Goal: Task Accomplishment & Management: Manage account settings

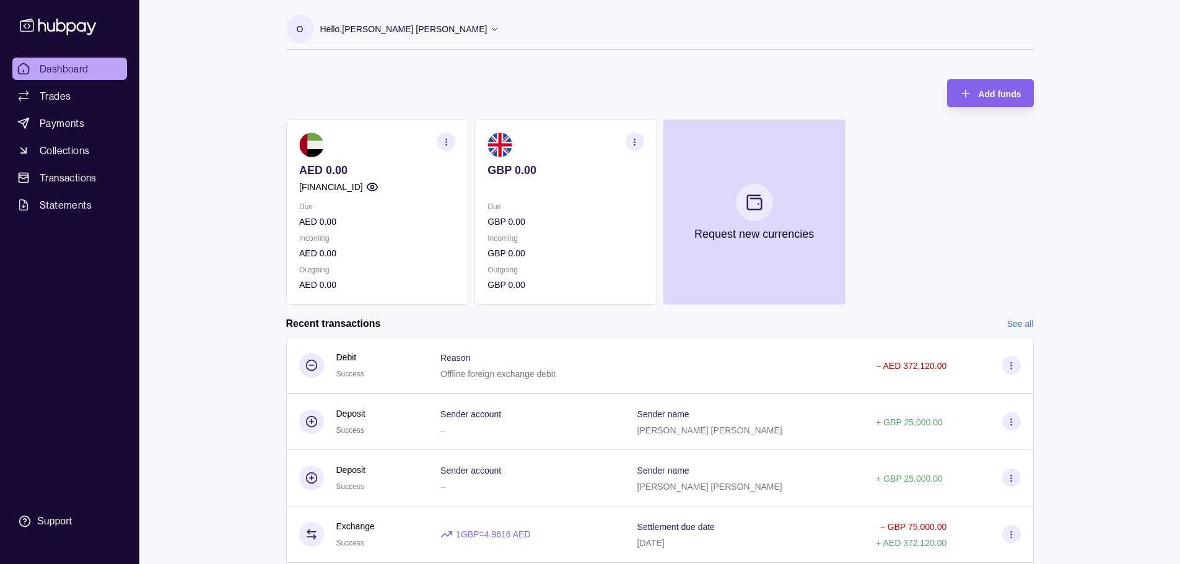
click at [630, 142] on icon "button" at bounding box center [634, 141] width 9 height 9
click at [549, 172] on link "View account details" at bounding box center [548, 173] width 79 height 14
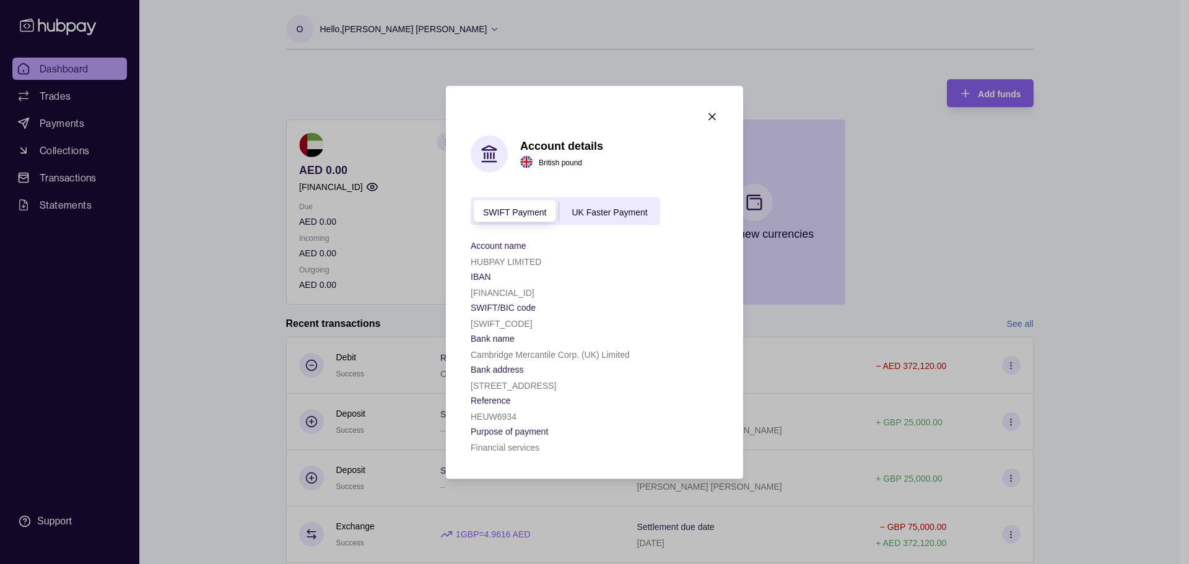
click at [576, 197] on div "SWIFT Payment UK Faster Payment" at bounding box center [565, 211] width 189 height 28
click at [590, 204] on div "UK Faster Payment" at bounding box center [609, 211] width 100 height 15
click at [707, 110] on icon "button" at bounding box center [712, 116] width 12 height 12
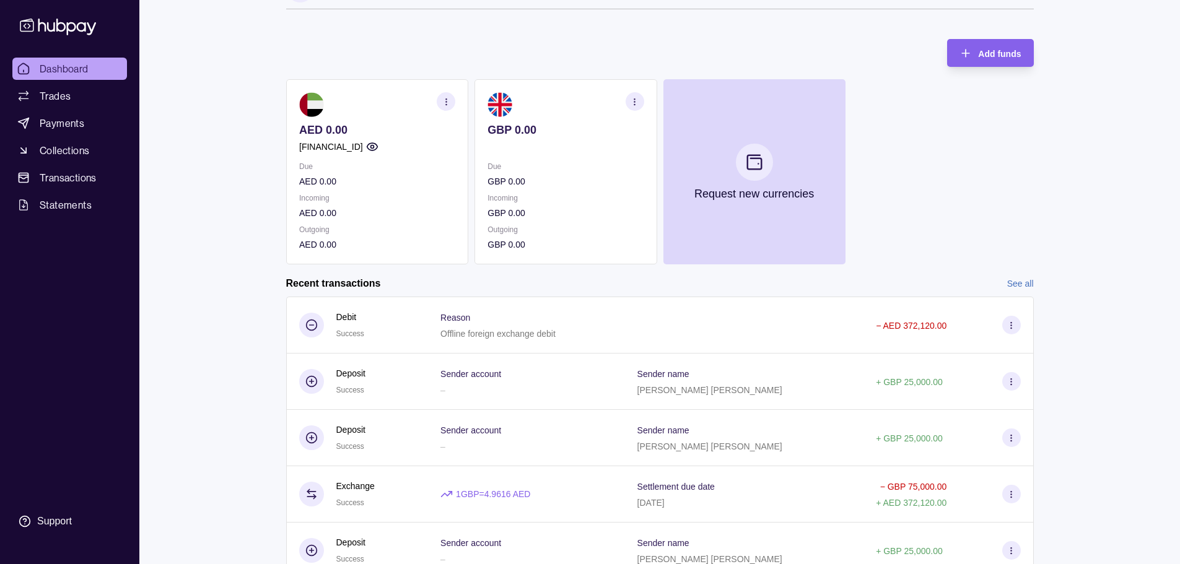
scroll to position [62, 0]
